Goal: Task Accomplishment & Management: Manage account settings

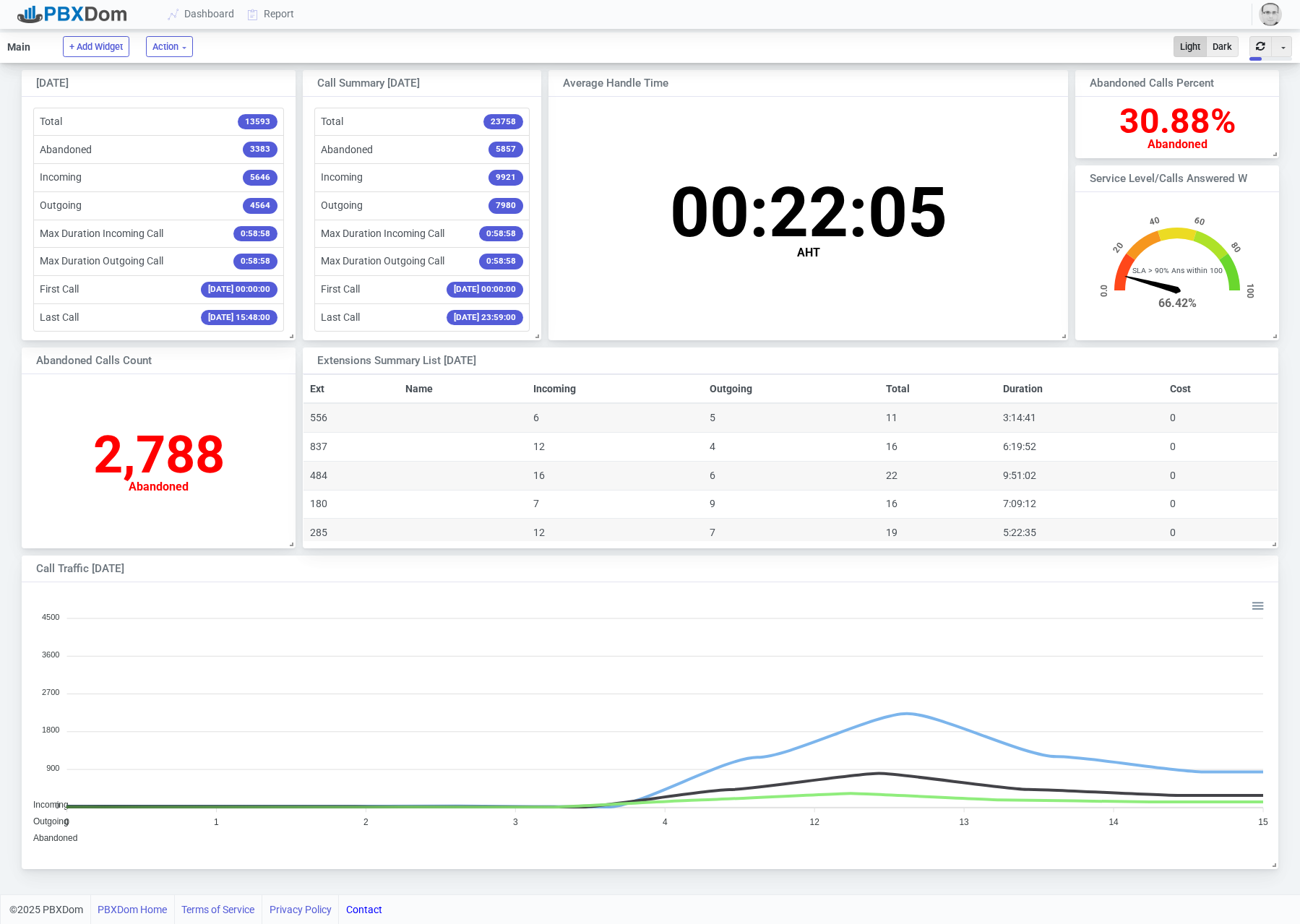
scroll to position [280, 1255]
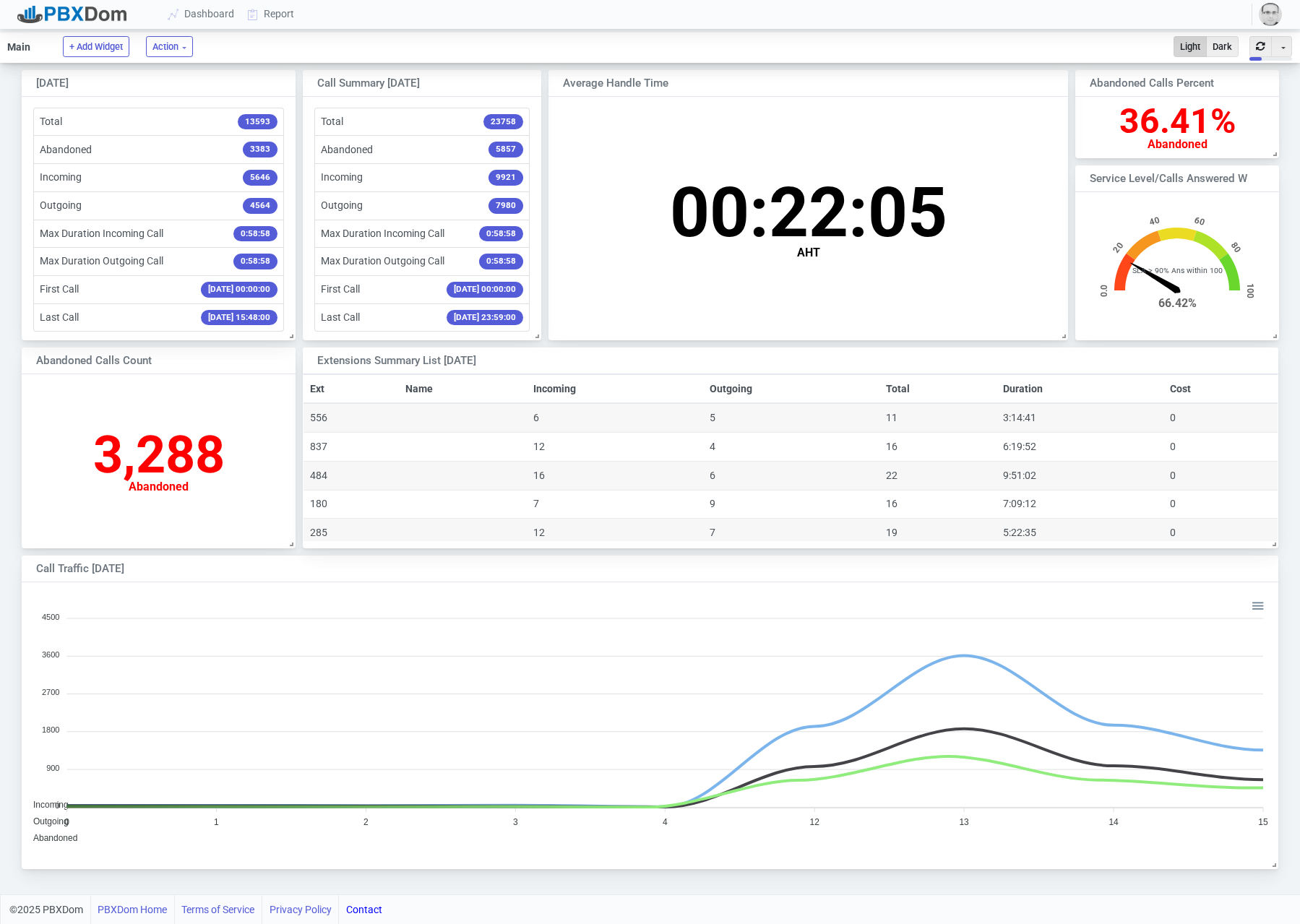
click at [1274, 18] on img "button" at bounding box center [1269, 14] width 23 height 23
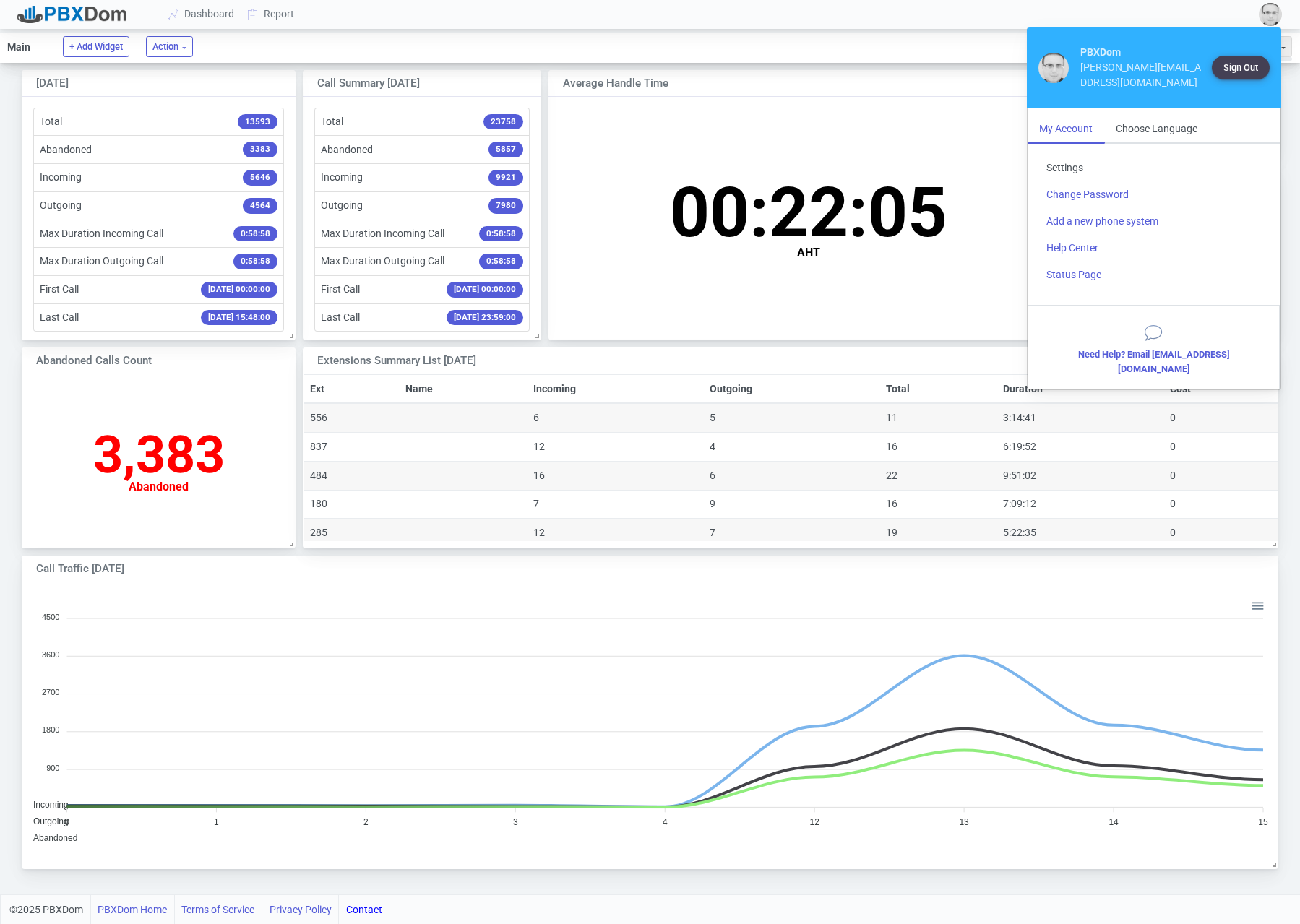
click at [1077, 154] on link "Settings" at bounding box center [1153, 167] width 238 height 27
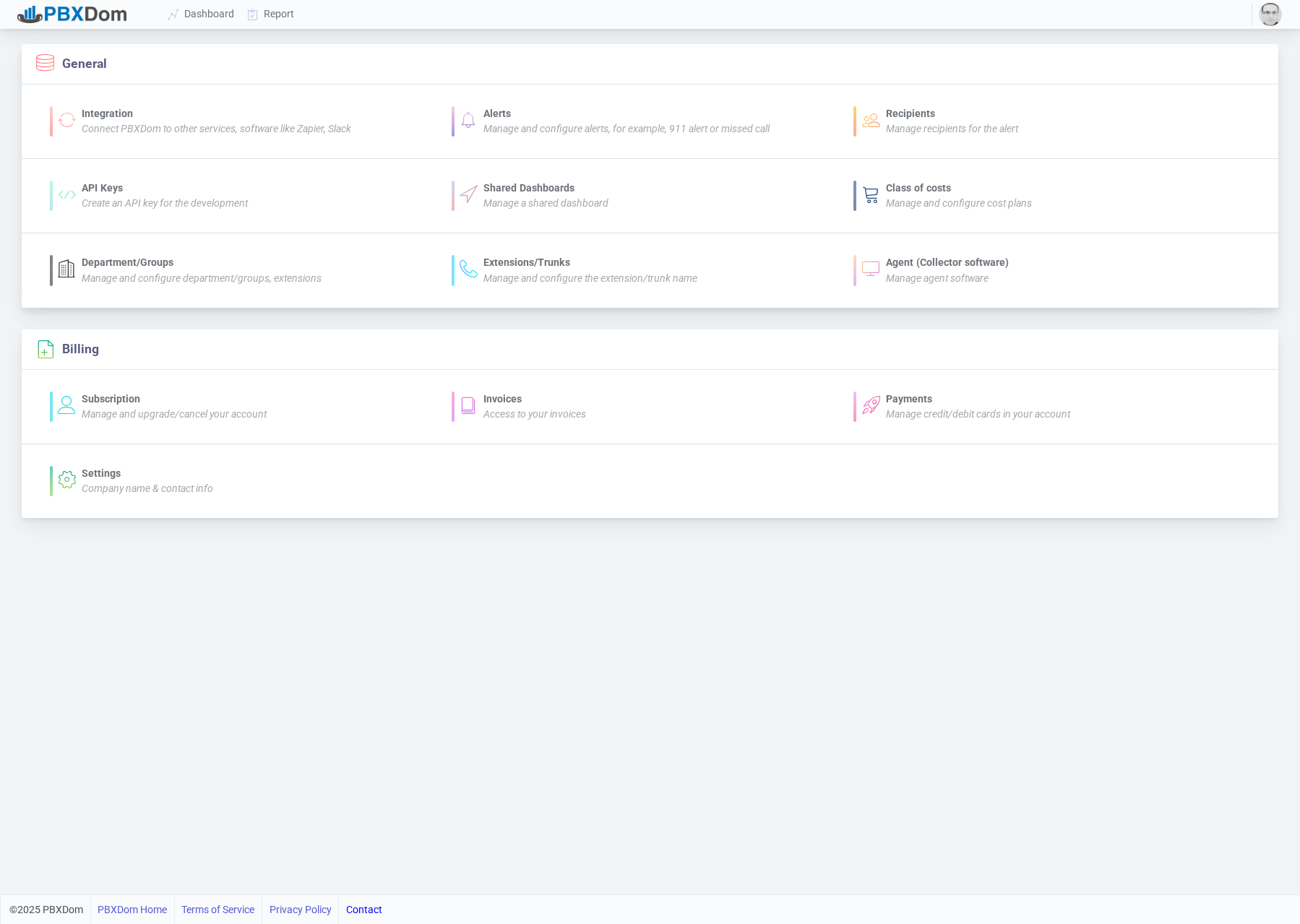
click at [534, 109] on div "Alerts" at bounding box center [626, 114] width 286 height 15
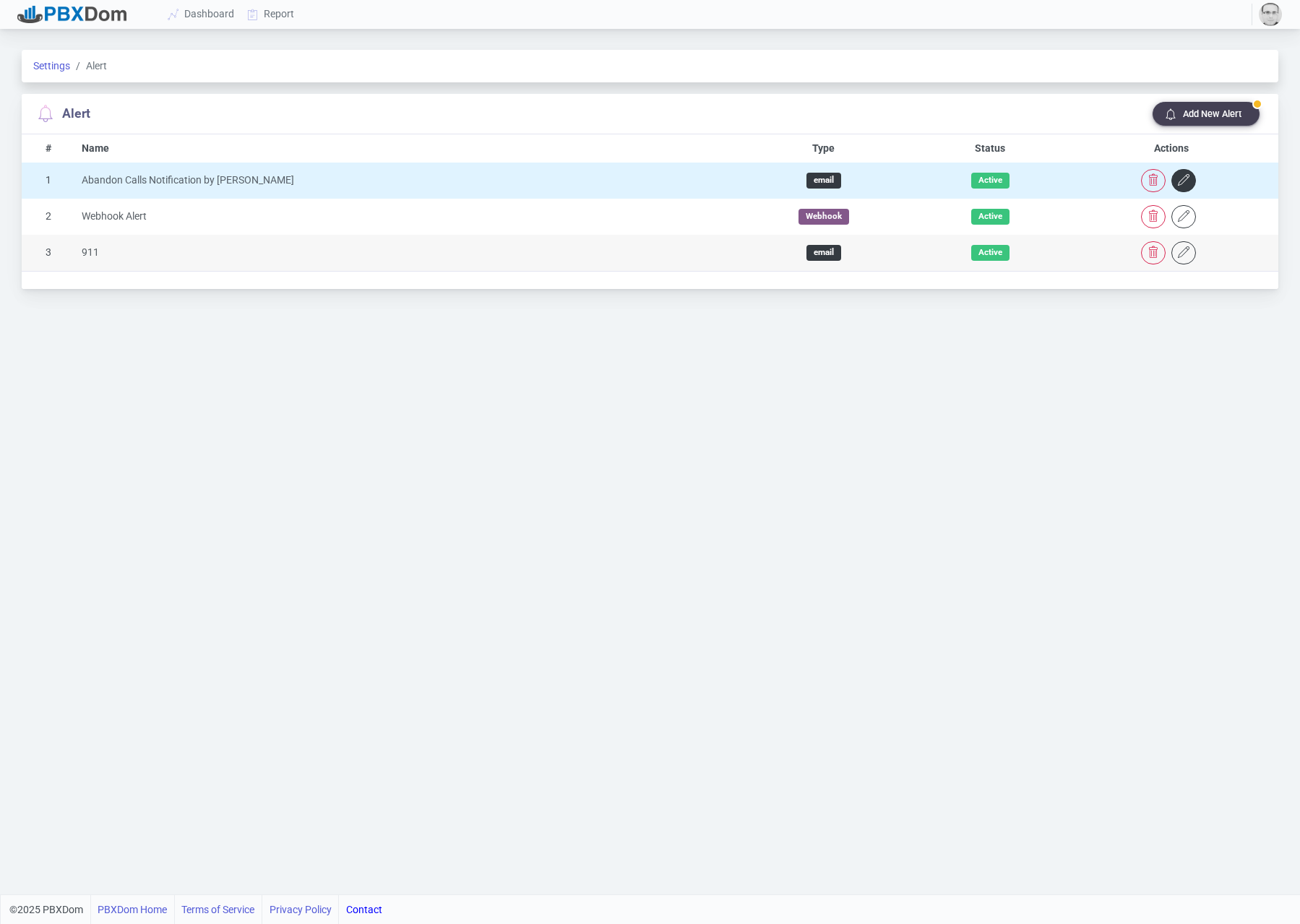
click at [1177, 180] on icon "button" at bounding box center [1183, 180] width 12 height 12
select select "0"
select select "1"
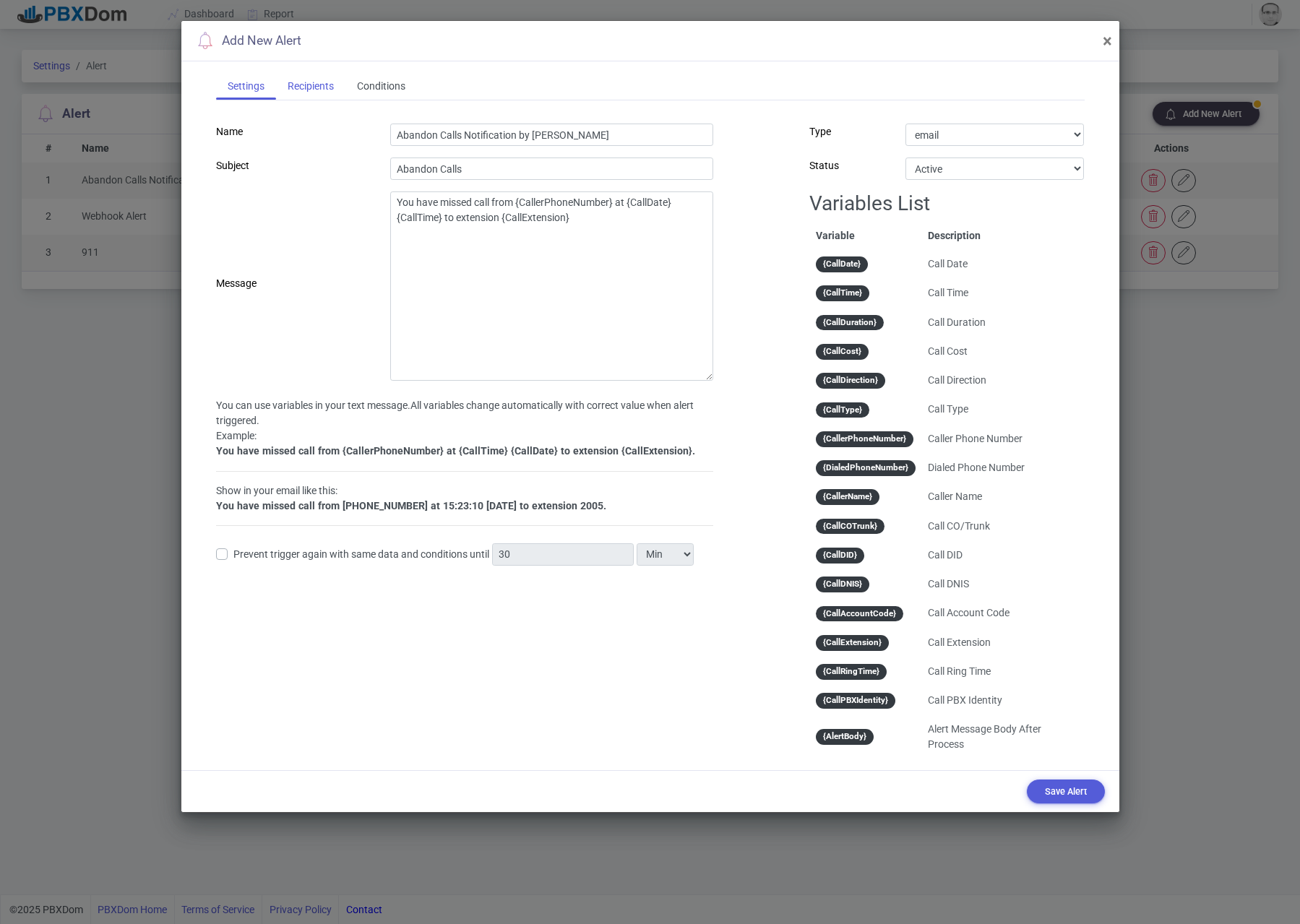
click at [316, 86] on div "Recipients" at bounding box center [311, 86] width 70 height 27
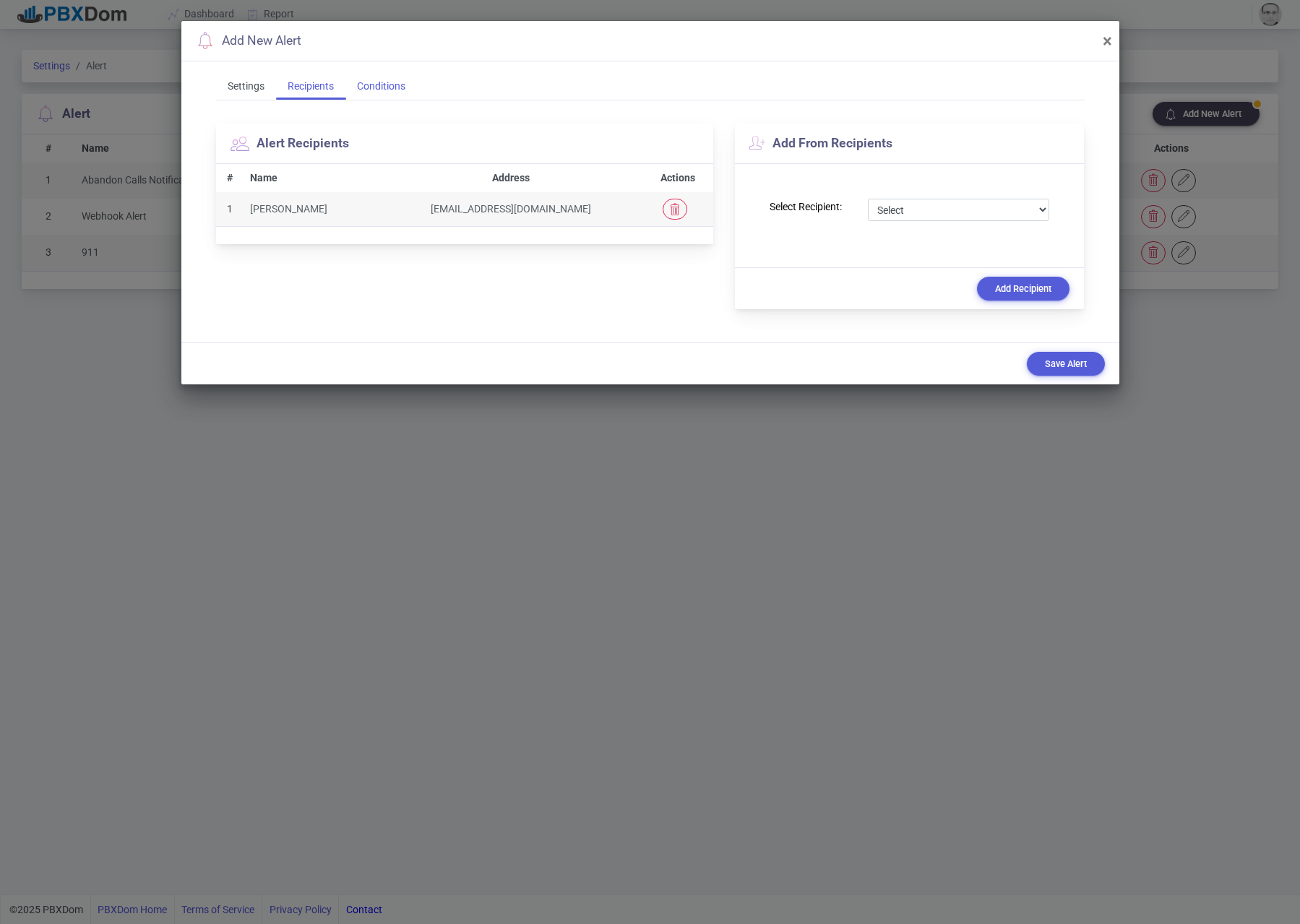
click at [371, 86] on div "Conditions" at bounding box center [381, 86] width 72 height 27
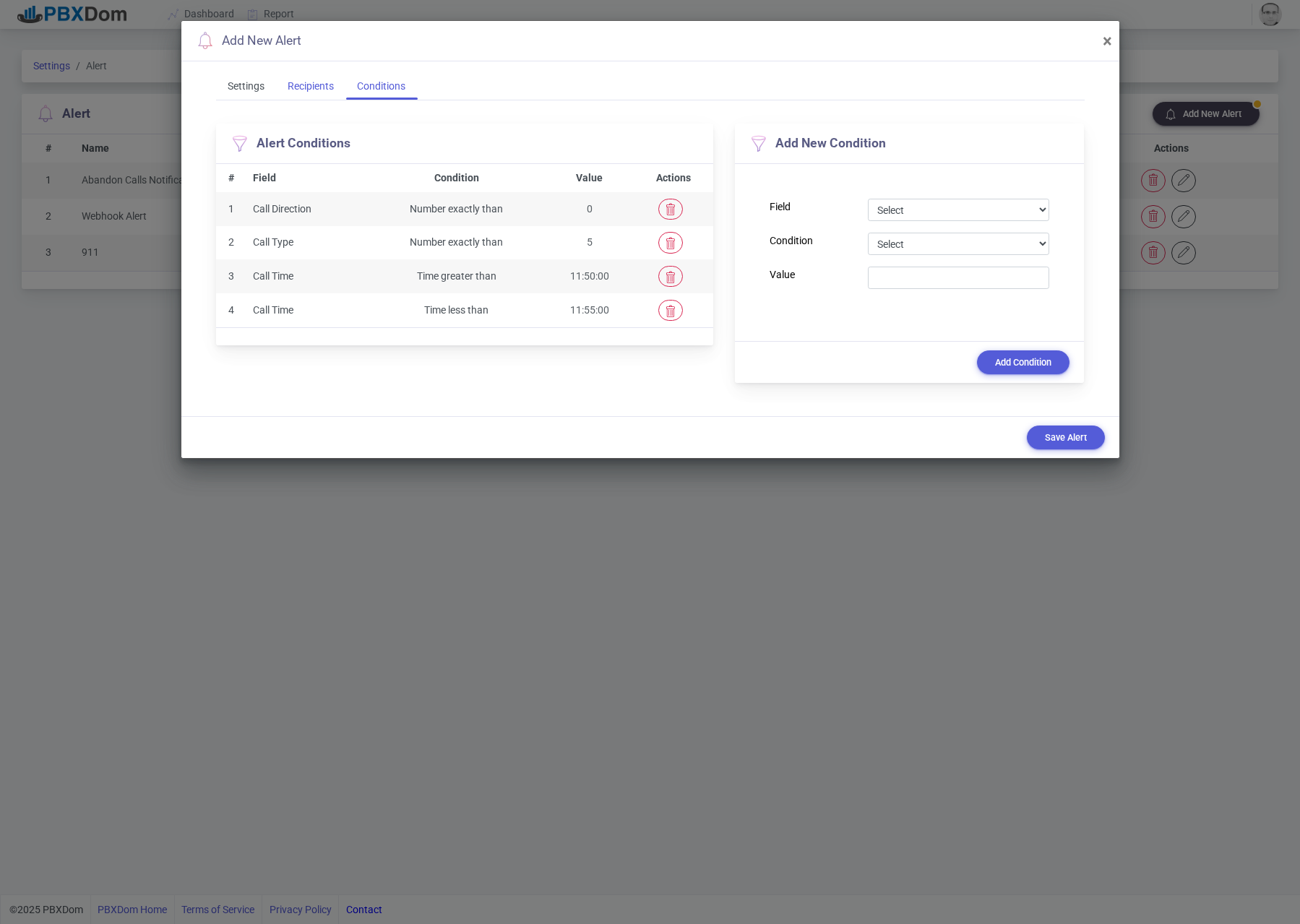
click at [316, 85] on div "Recipients" at bounding box center [311, 86] width 70 height 27
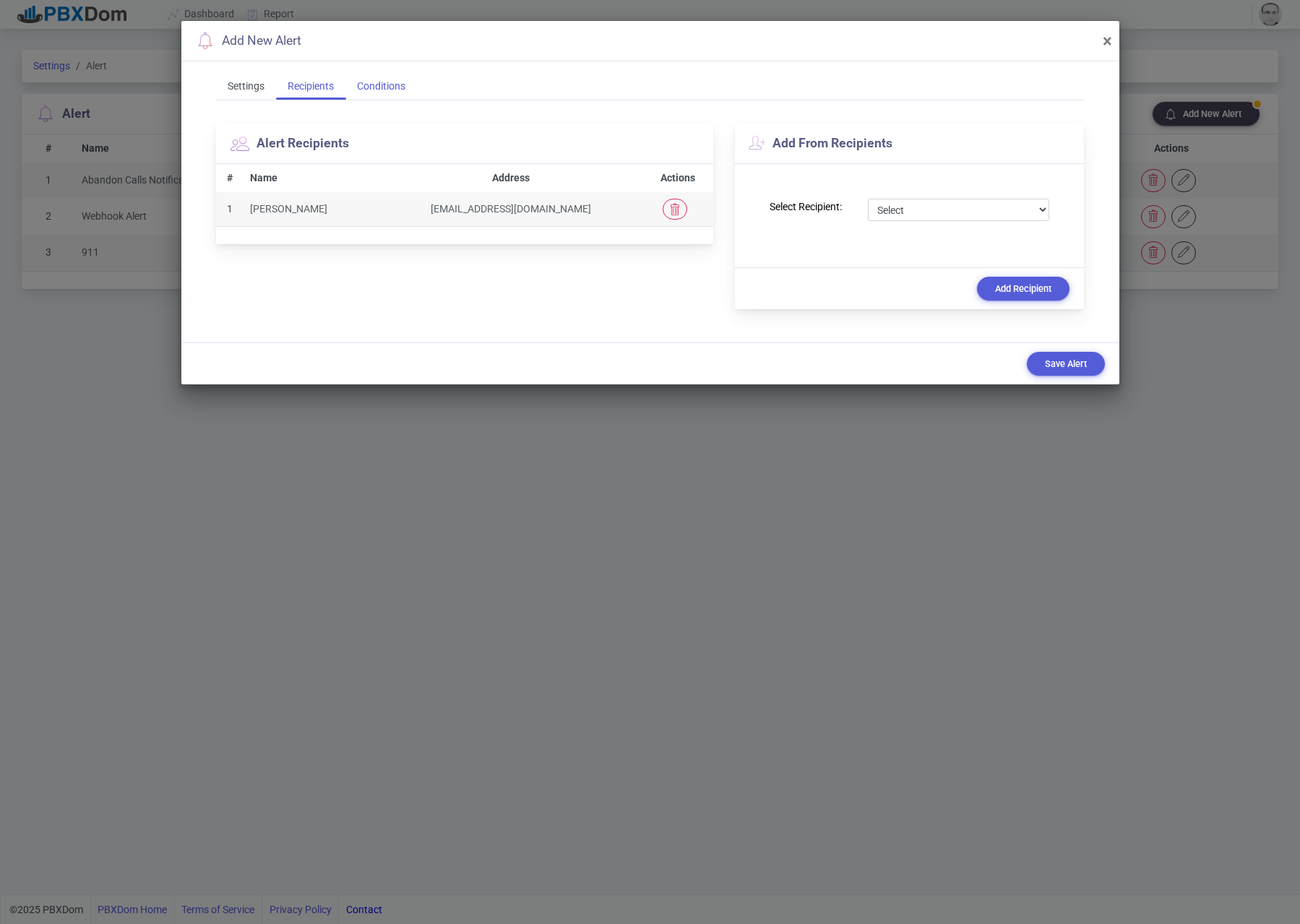
click at [402, 82] on div "Conditions" at bounding box center [381, 86] width 72 height 27
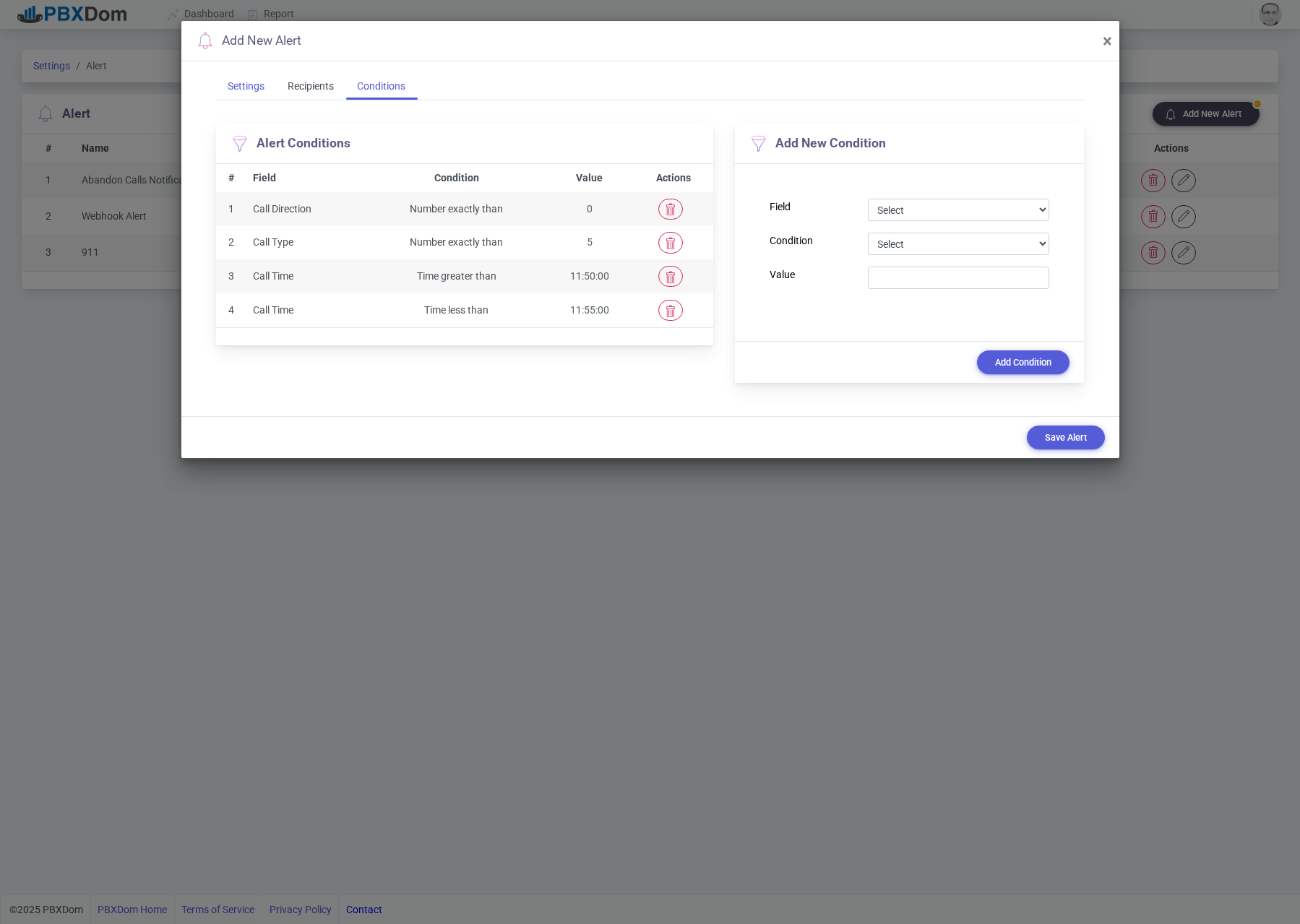
click at [234, 78] on div "Settings" at bounding box center [246, 86] width 60 height 27
select select "0"
select select "1"
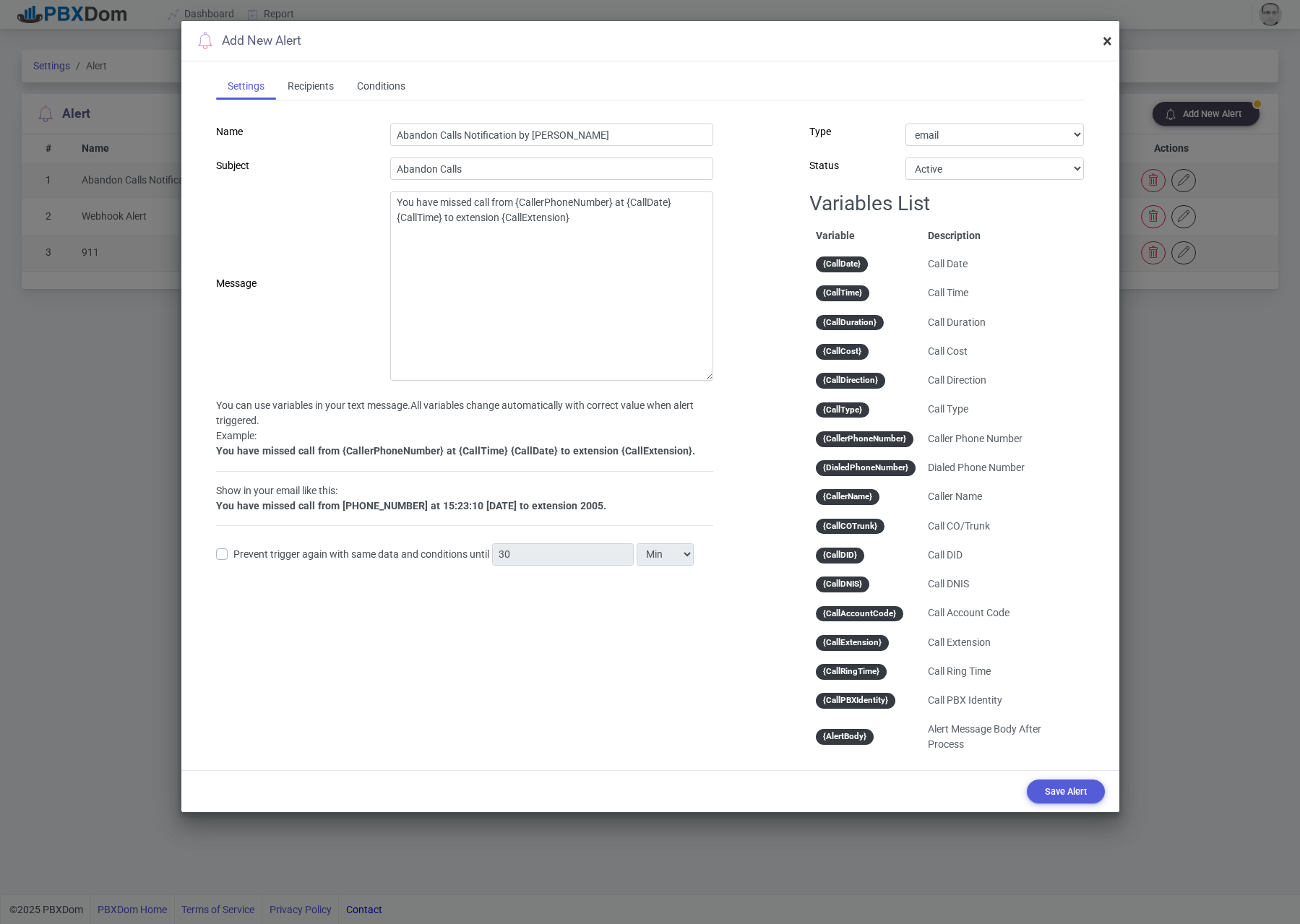
click at [1109, 40] on span "×" at bounding box center [1107, 41] width 9 height 20
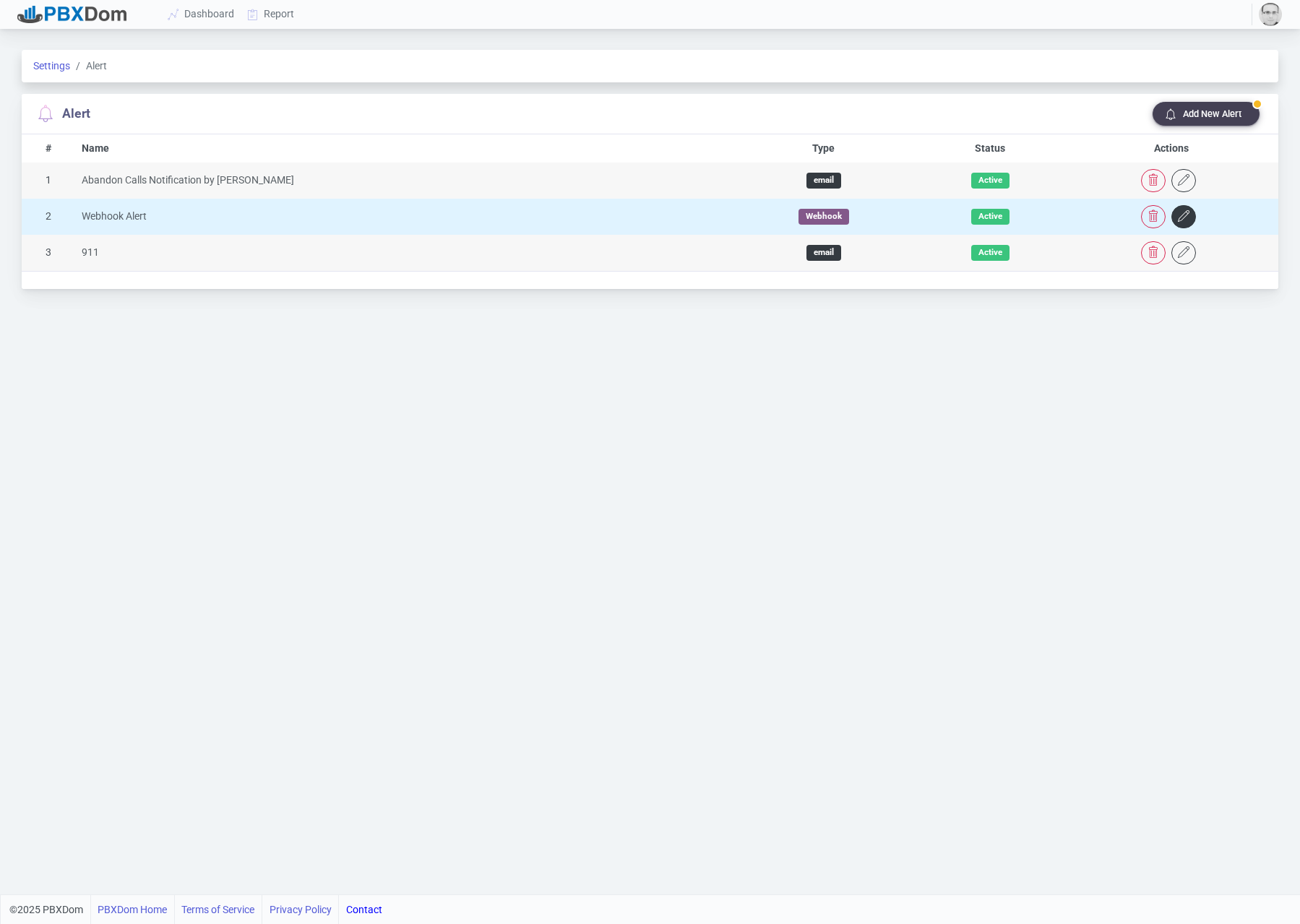
click at [1177, 214] on icon "button" at bounding box center [1183, 216] width 12 height 12
select select "0"
select select "4"
select select "1"
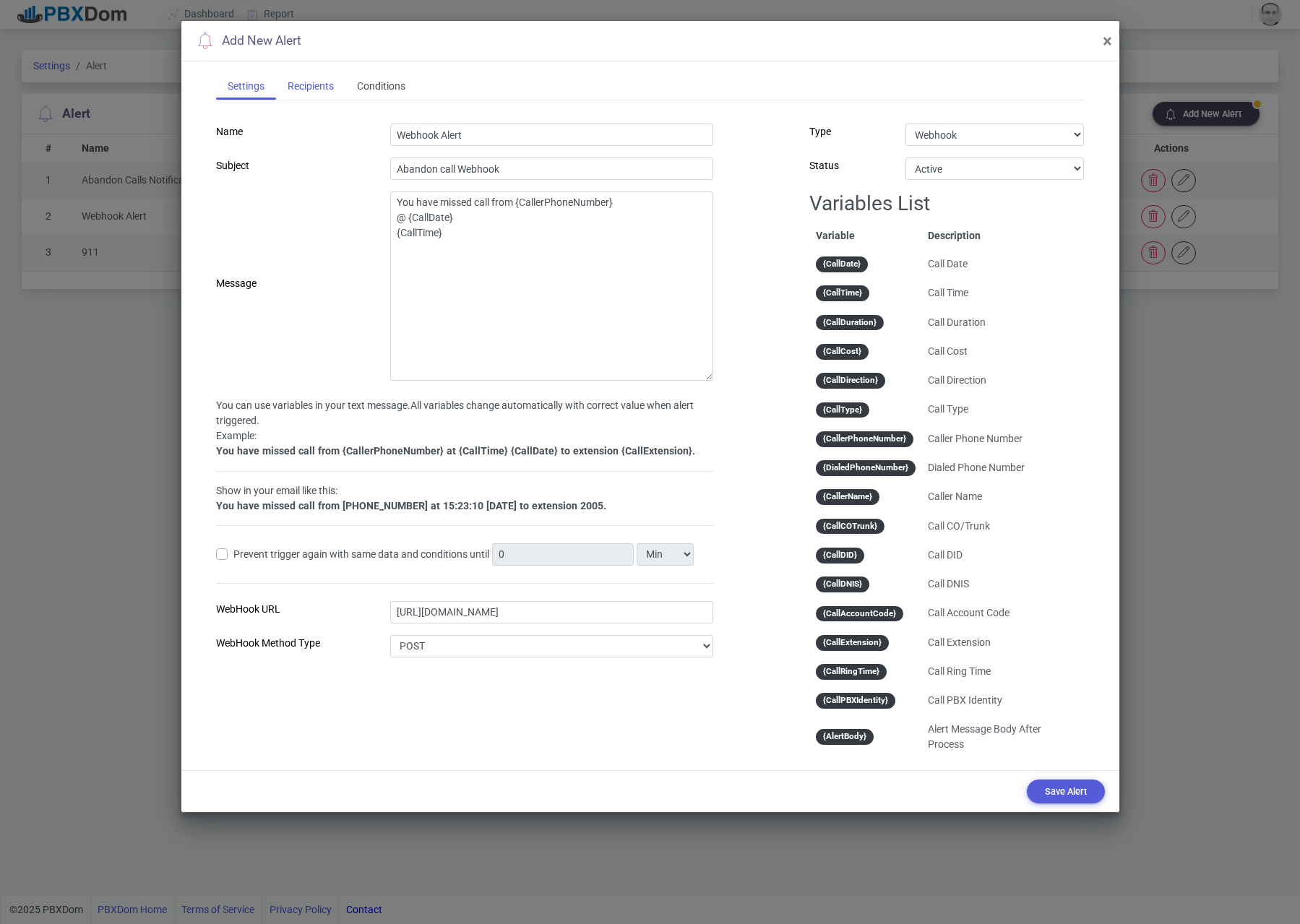
click at [300, 88] on div "Recipients" at bounding box center [311, 86] width 70 height 27
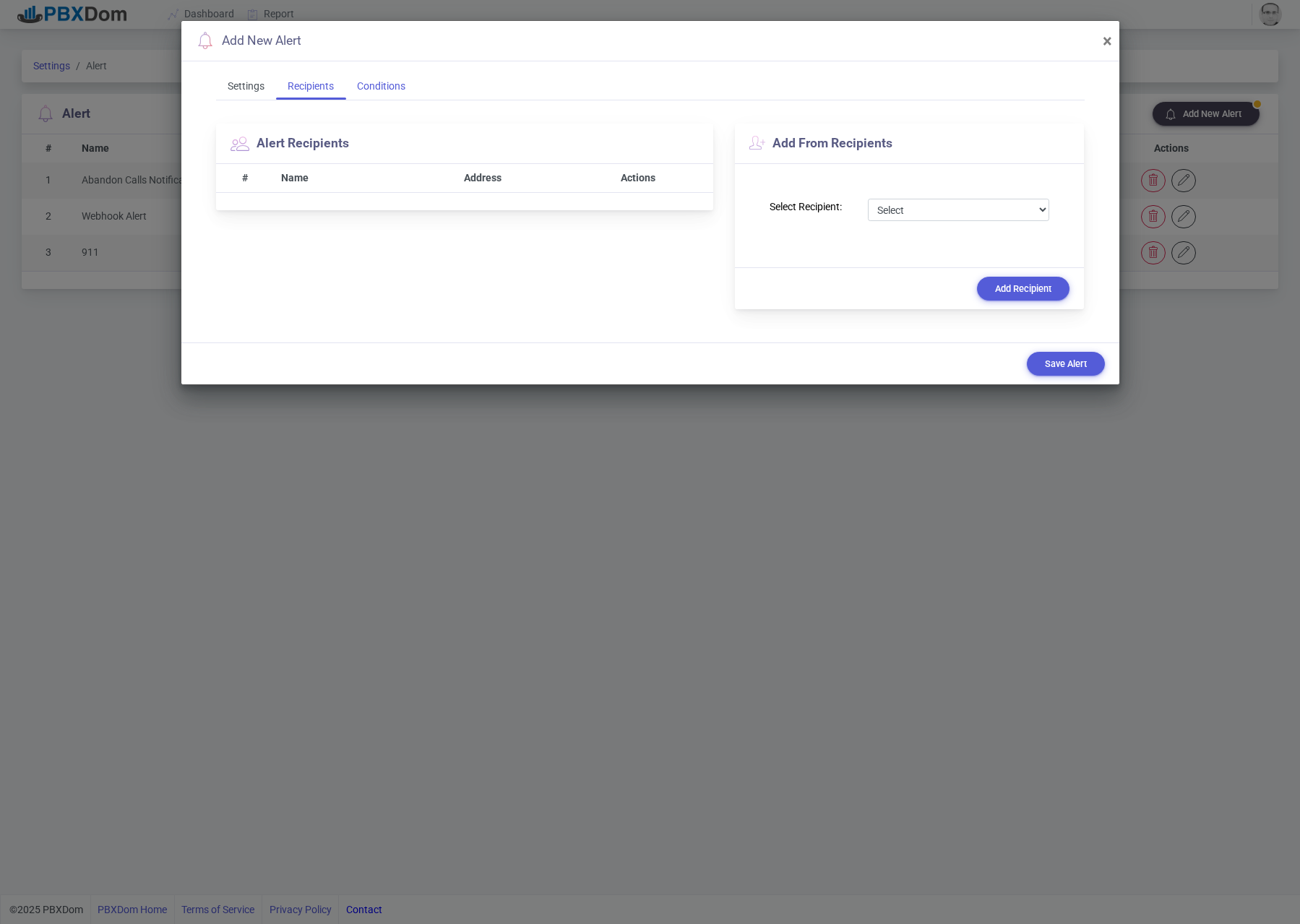
click at [368, 91] on div "Conditions" at bounding box center [381, 86] width 72 height 27
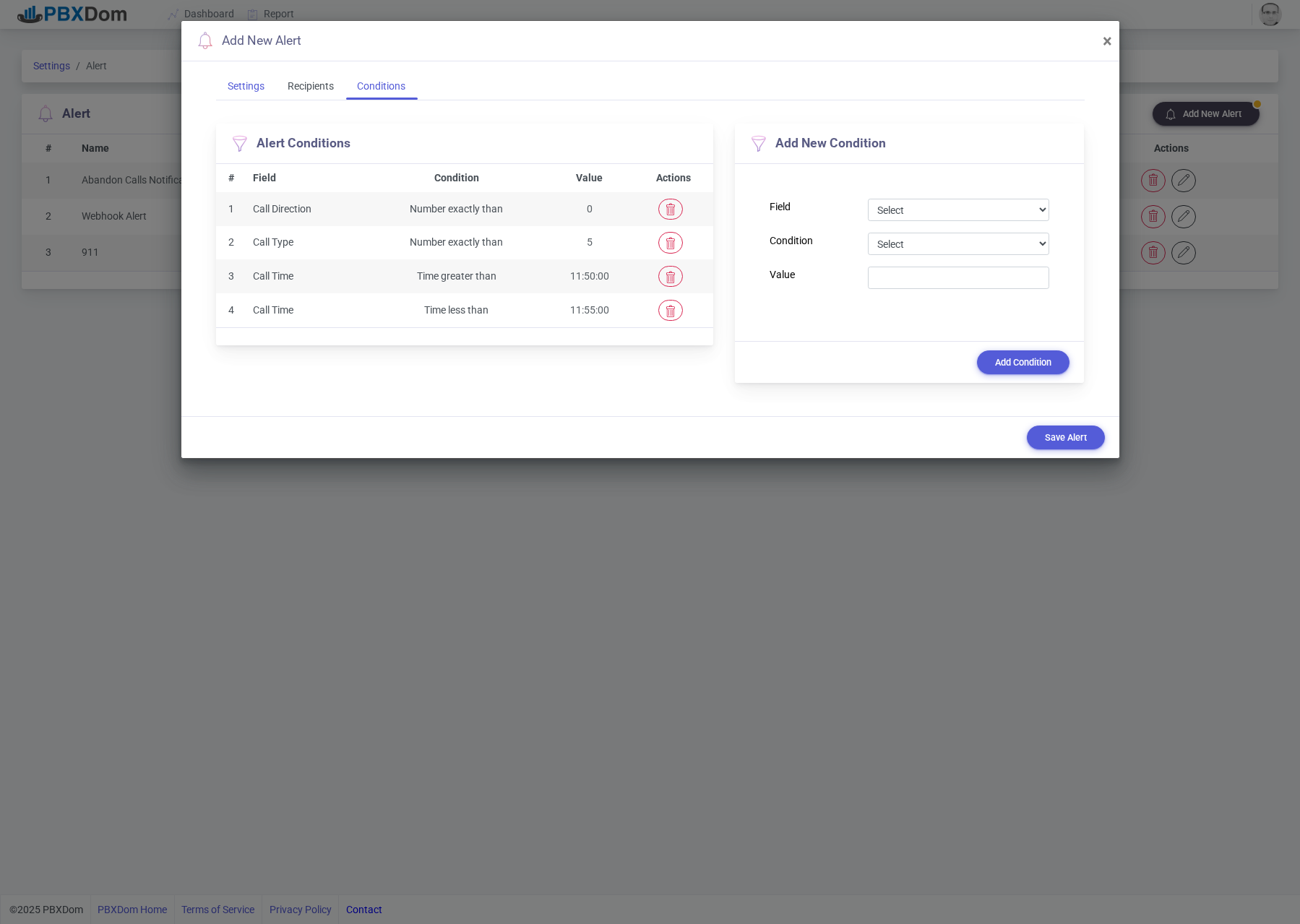
drag, startPoint x: 248, startPoint y: 91, endPoint x: 258, endPoint y: 91, distance: 10.0
click at [248, 91] on div "Settings" at bounding box center [246, 86] width 60 height 27
select select "0"
select select "4"
select select "1"
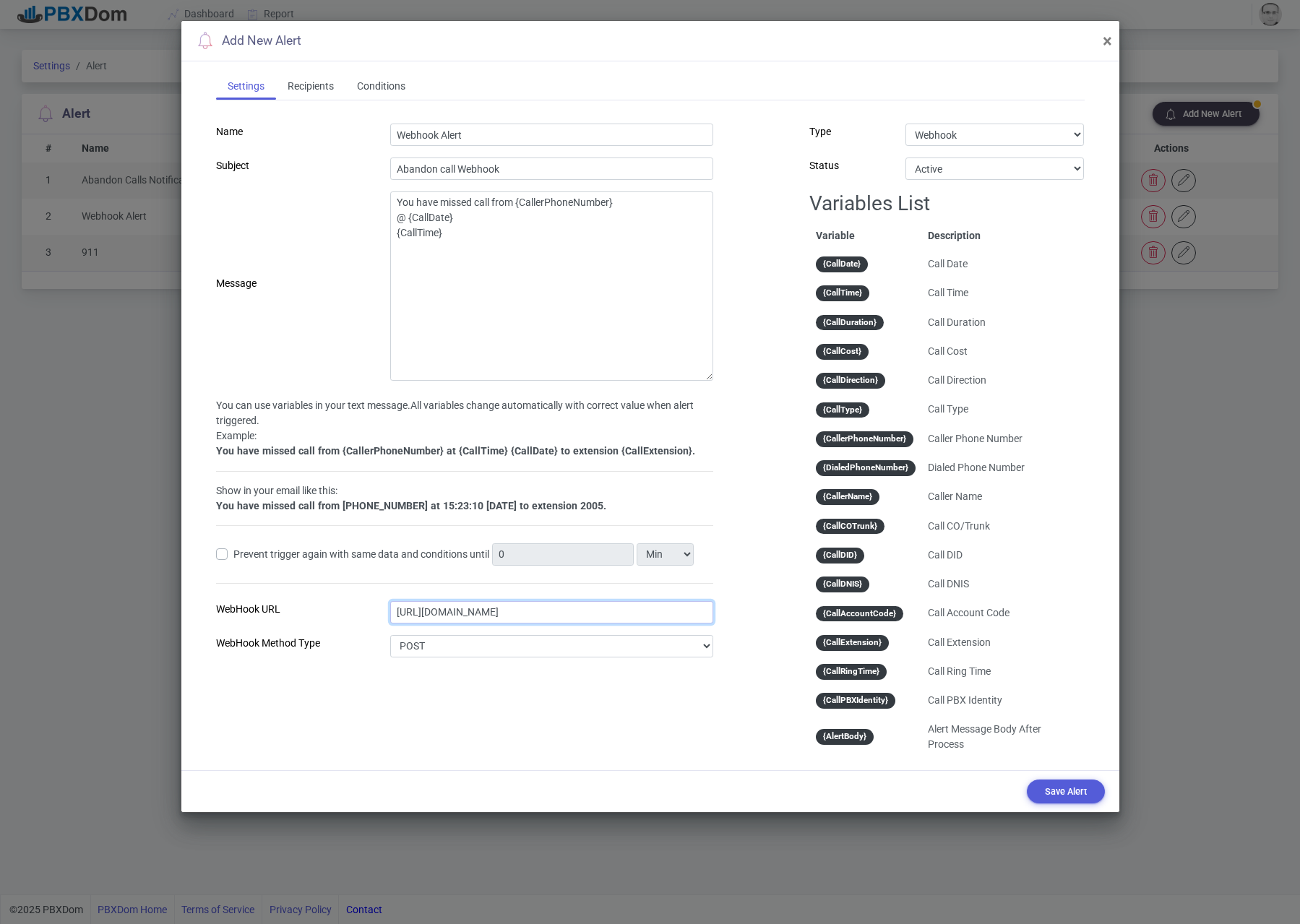
click at [565, 612] on input "[URL][DOMAIN_NAME]" at bounding box center [551, 612] width 324 height 22
click at [1105, 38] on span "×" at bounding box center [1107, 41] width 9 height 20
